Goal: Entertainment & Leisure: Consume media (video, audio)

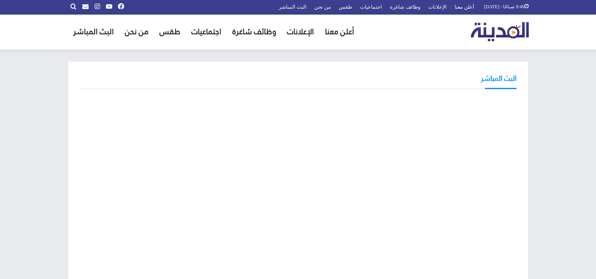
click at [503, 78] on h3 "البث المباشر" at bounding box center [498, 78] width 35 height 10
click at [98, 5] on span "الشريط العلوي" at bounding box center [97, 6] width 6 height 6
click at [310, 5] on link "البث المباشر" at bounding box center [292, 7] width 35 height 14
